Goal: Information Seeking & Learning: Learn about a topic

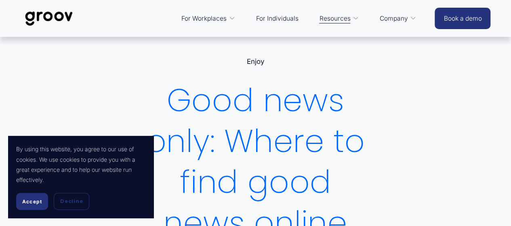
click at [35, 210] on section "By using this website, you agree to our use of cookies. We use cookies to provi…" at bounding box center [80, 177] width 145 height 82
click at [30, 201] on span "Accept" at bounding box center [32, 201] width 20 height 6
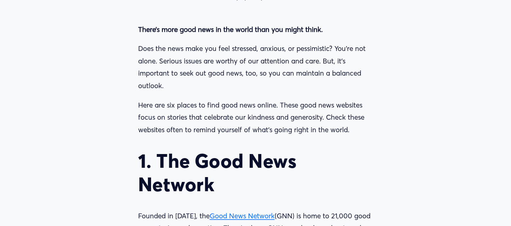
scroll to position [790, 0]
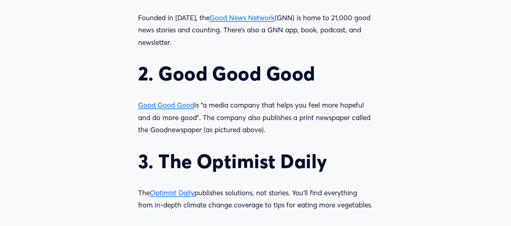
click at [175, 107] on span "Good Good Good" at bounding box center [166, 105] width 56 height 8
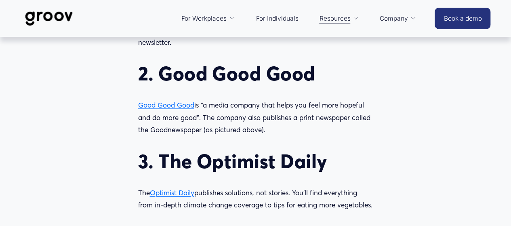
click at [173, 194] on span "Optimist Daily" at bounding box center [172, 192] width 44 height 8
